Goal: Register for event/course

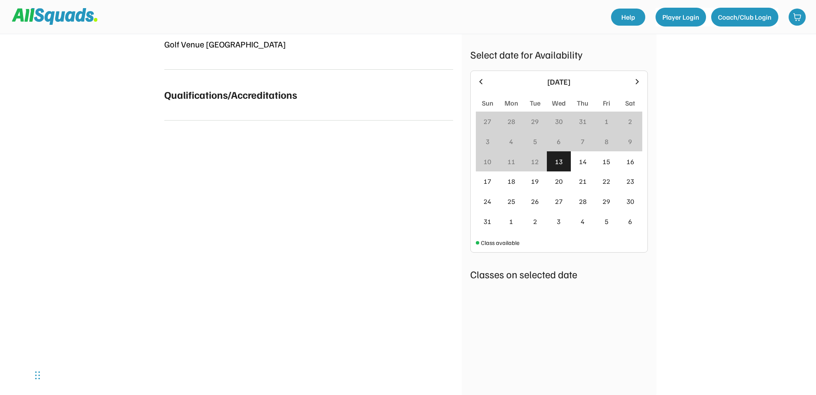
scroll to position [385, 0]
click at [610, 164] on div "15" at bounding box center [606, 161] width 8 height 10
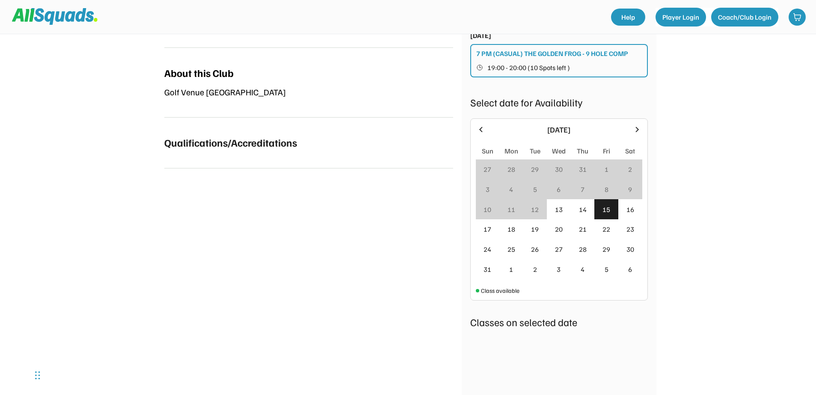
scroll to position [342, 0]
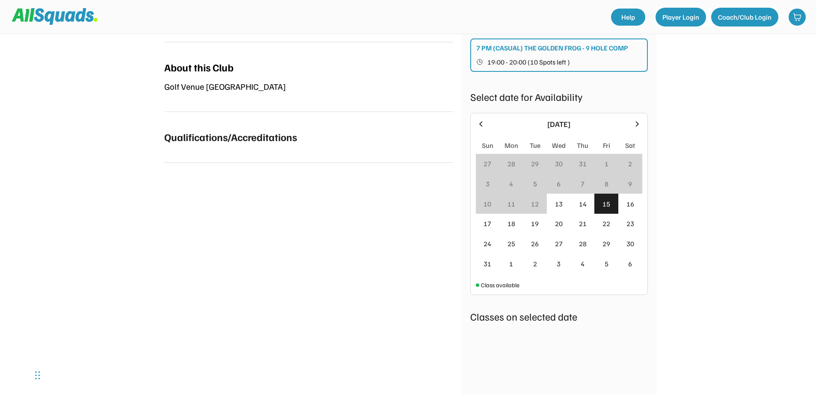
click at [604, 204] on div "15" at bounding box center [606, 204] width 8 height 10
click at [629, 198] on div "16" at bounding box center [630, 200] width 8 height 10
click at [511, 220] on div "18" at bounding box center [511, 218] width 8 height 10
click at [581, 202] on div "14" at bounding box center [583, 197] width 8 height 10
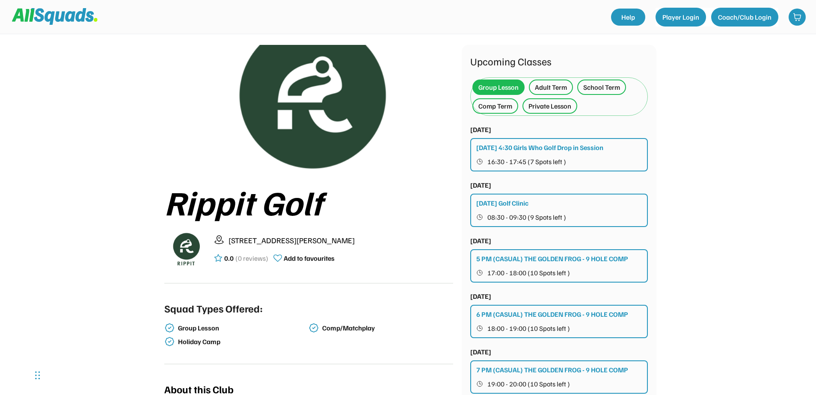
scroll to position [0, 0]
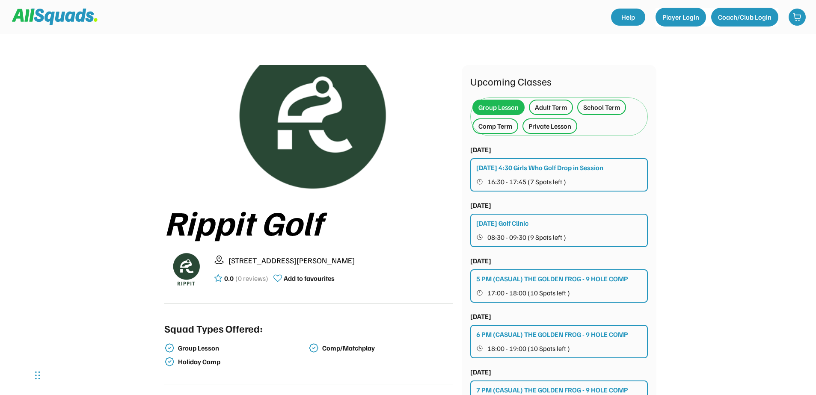
click at [554, 102] on div "Adult Term" at bounding box center [551, 107] width 32 height 10
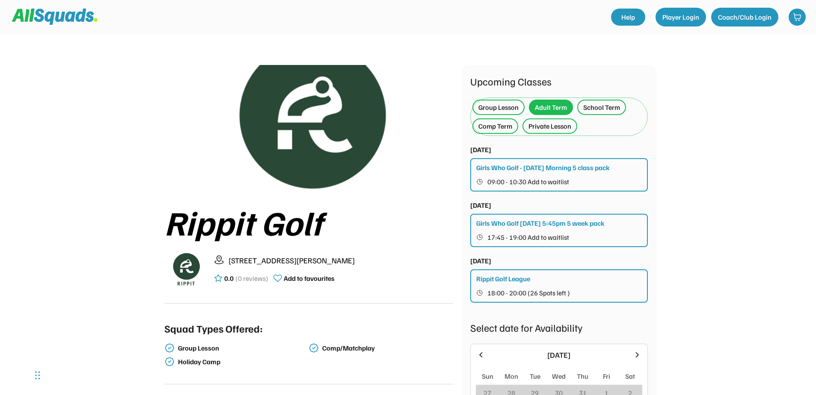
click at [557, 125] on div "Private Lesson" at bounding box center [549, 126] width 43 height 10
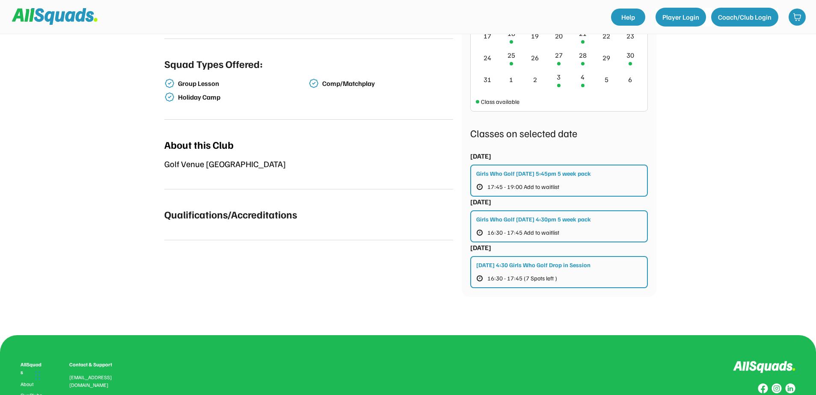
scroll to position [299, 0]
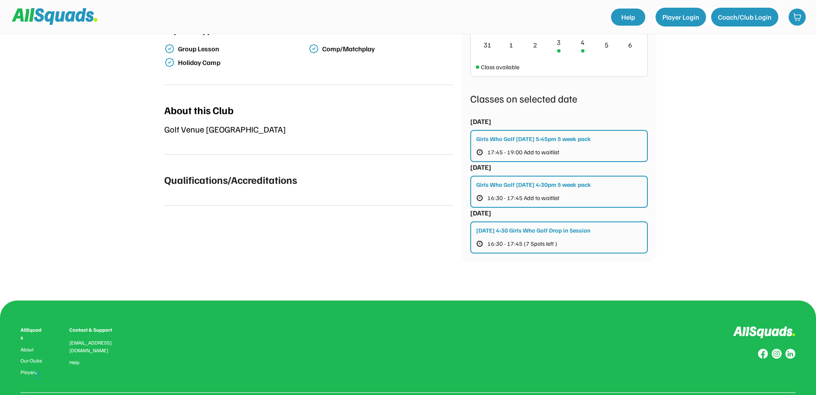
click at [549, 144] on div "Girls Who Golf [DATE] 5:45pm 5 week pack 17:45 - 19:00 Add to waitlist" at bounding box center [559, 146] width 178 height 32
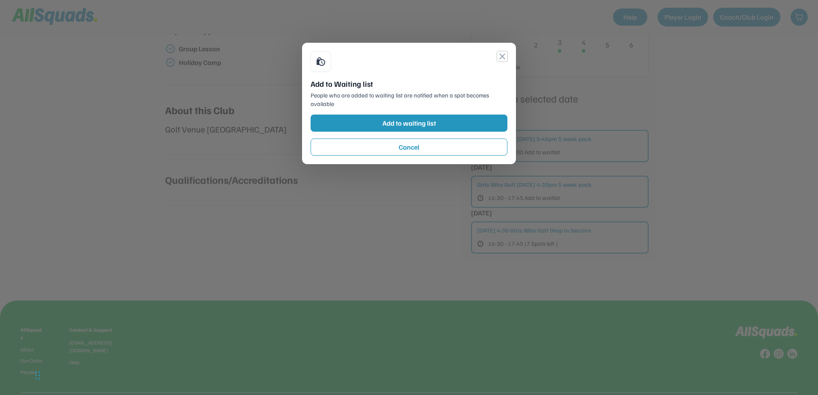
click at [502, 54] on button "close" at bounding box center [502, 56] width 10 height 10
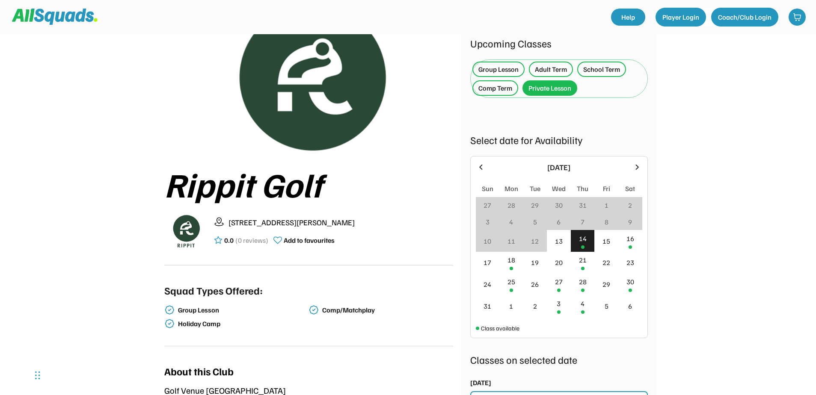
scroll to position [0, 0]
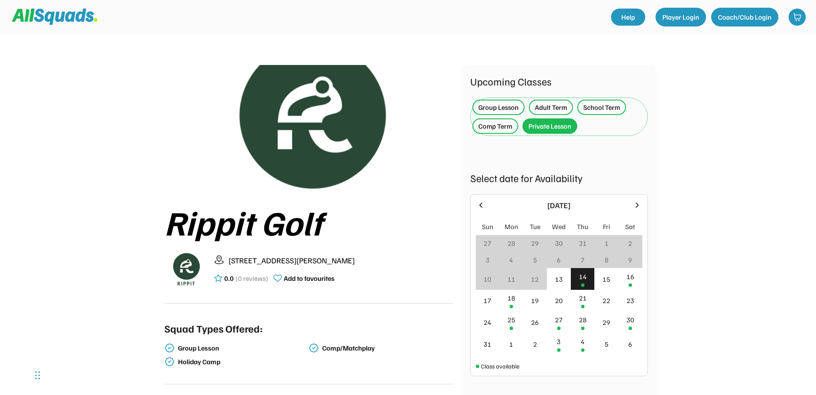
click at [498, 124] on div "Comp Term" at bounding box center [495, 126] width 34 height 10
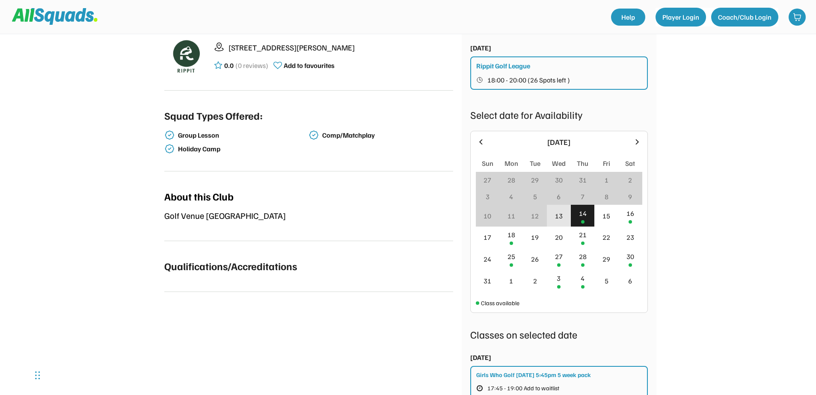
scroll to position [214, 0]
click at [629, 215] on div "16" at bounding box center [630, 212] width 8 height 10
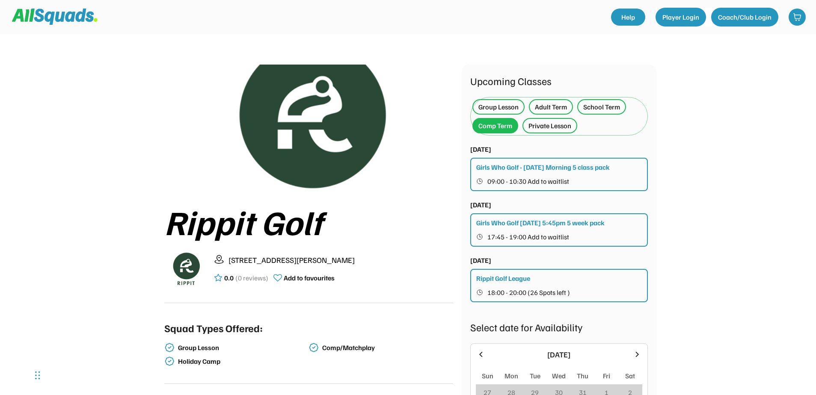
scroll to position [0, 0]
